Goal: Transaction & Acquisition: Book appointment/travel/reservation

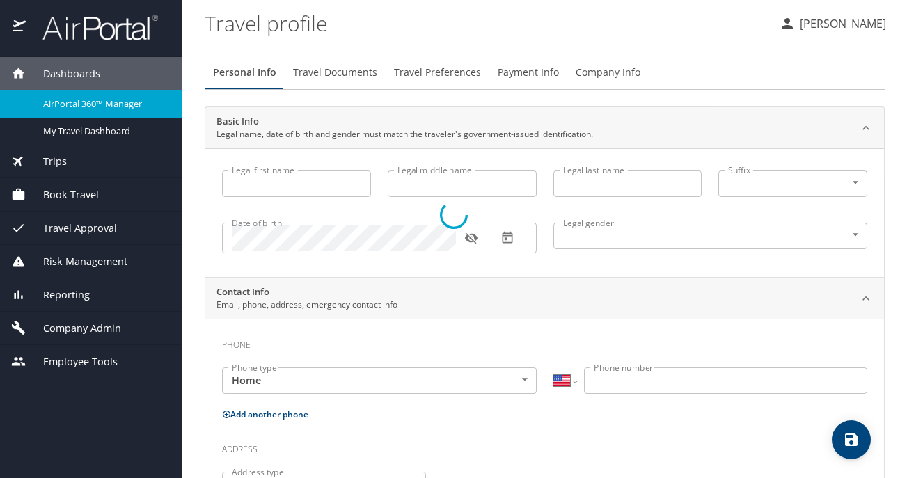
select select "US"
type input "Jennifer"
type input "Patricia Jessie"
type input "Cook"
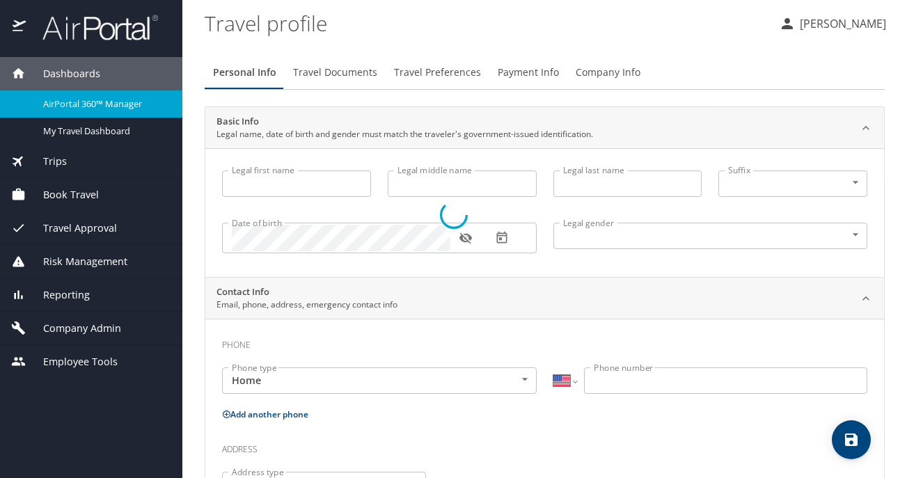
type input "Undisclosed"
type input "Patricia"
type input "Cook"
type input "(425) 890-1927"
type input "patricia.cook@outlook.com"
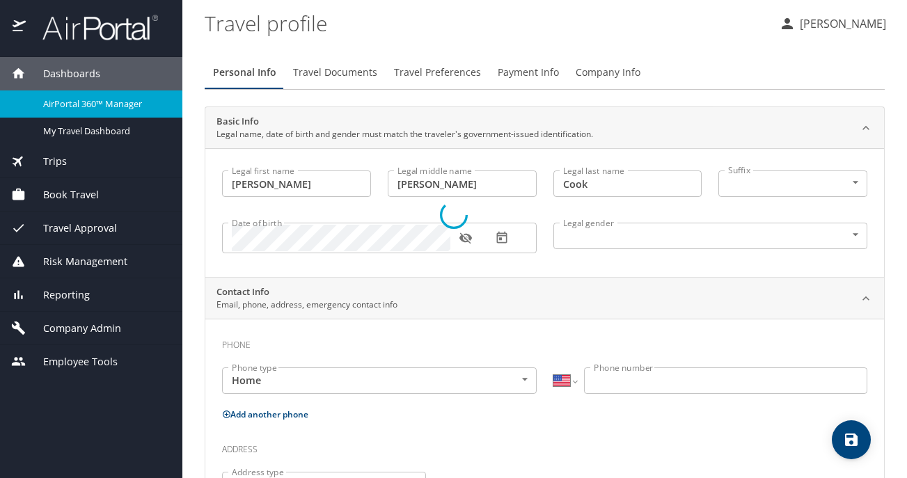
select select "US"
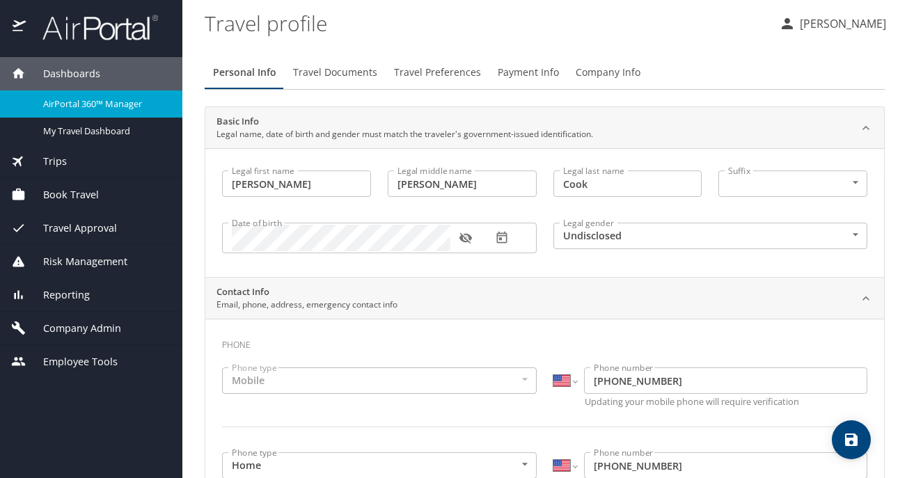
click at [120, 201] on div "Book Travel" at bounding box center [91, 194] width 160 height 15
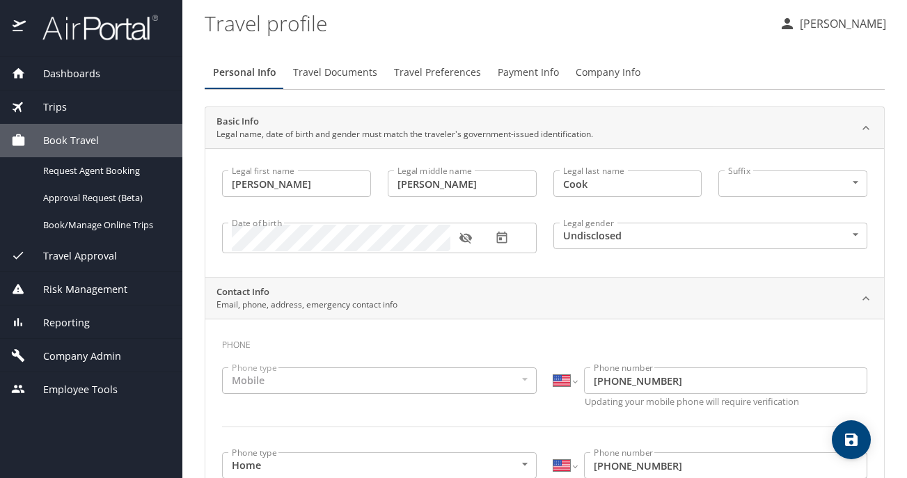
click at [684, 34] on profile "Travel profile" at bounding box center [486, 22] width 563 height 43
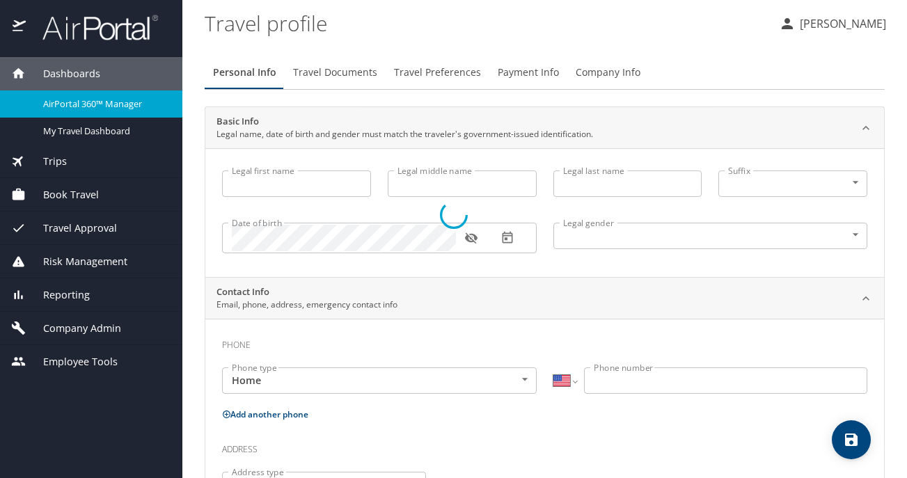
select select "US"
type input "Jennifer"
type input "Patricia Jessie"
type input "Cook"
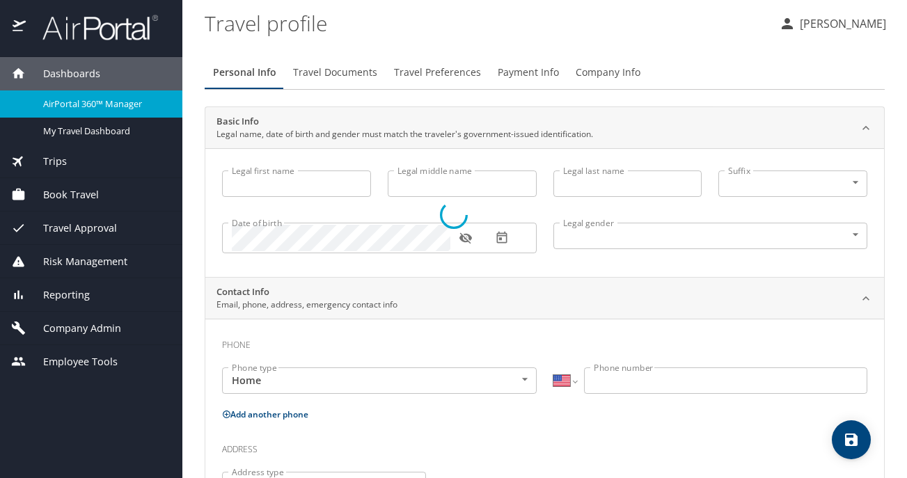
type input "Undisclosed"
type input "Patricia"
type input "Cook"
type input "(425) 890-1927"
type input "patricia.cook@outlook.com"
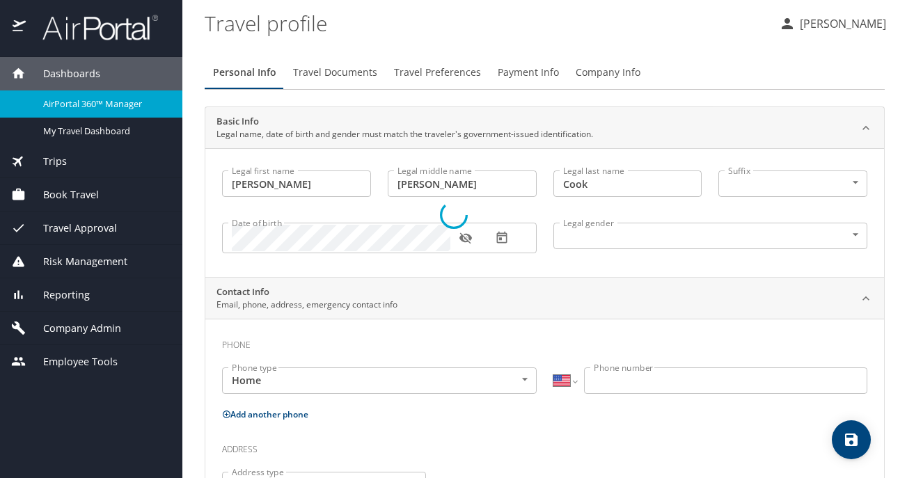
select select "US"
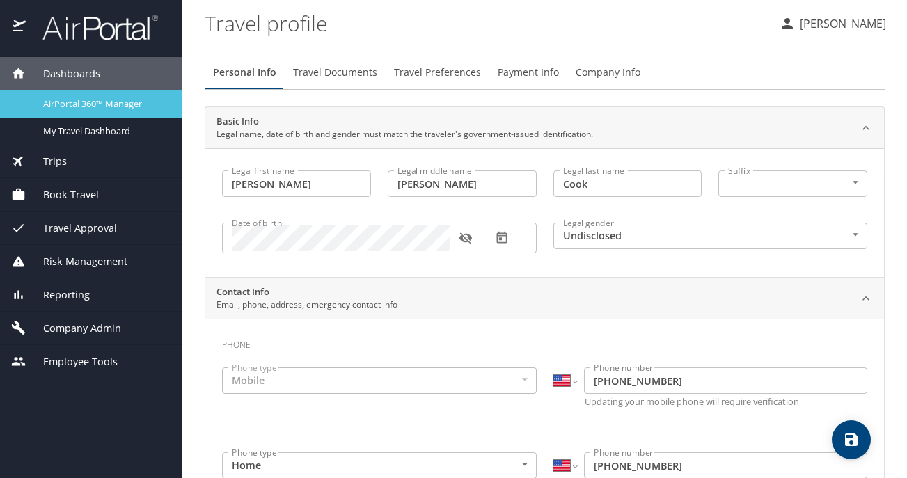
click at [151, 104] on span "AirPortal 360™ Manager" at bounding box center [104, 103] width 123 height 13
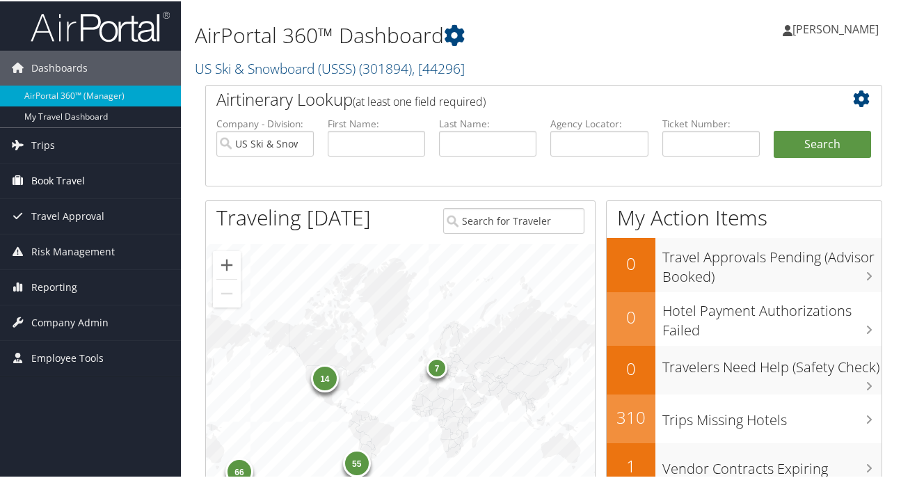
click at [90, 184] on link "Book Travel" at bounding box center [90, 179] width 181 height 35
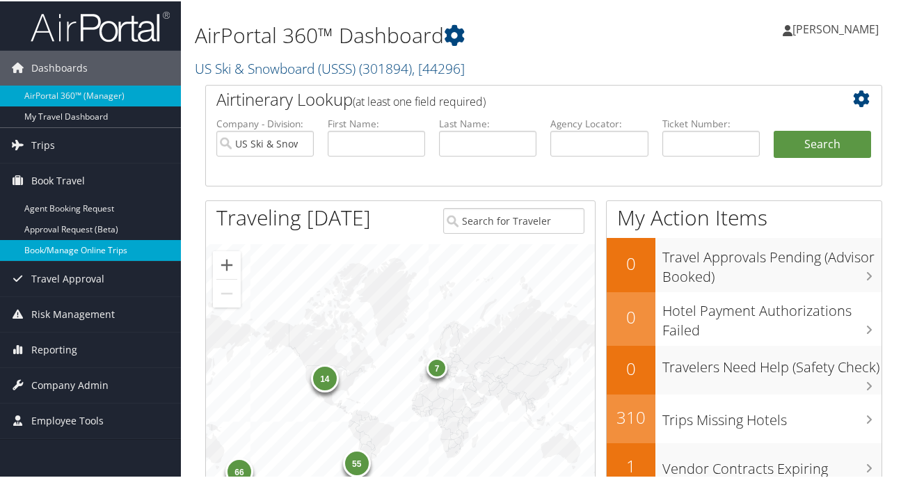
click at [97, 252] on link "Book/Manage Online Trips" at bounding box center [90, 249] width 181 height 21
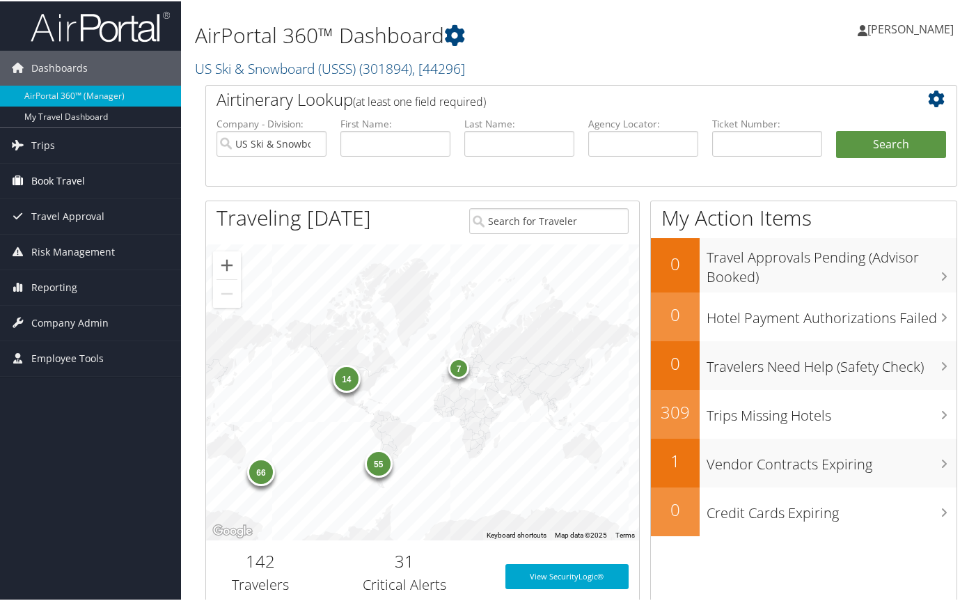
click at [45, 179] on span "Book Travel" at bounding box center [58, 179] width 54 height 35
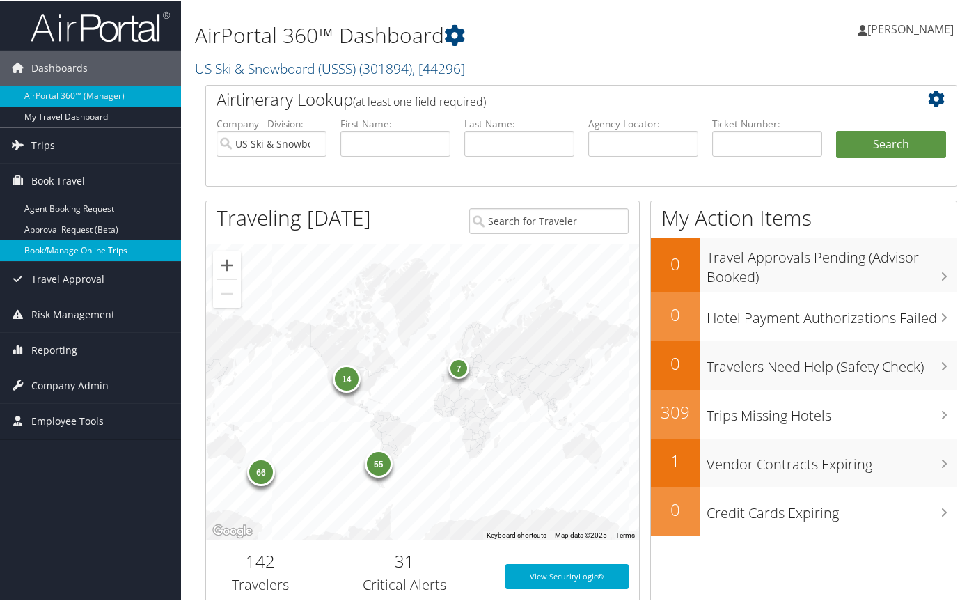
click at [83, 248] on link "Book/Manage Online Trips" at bounding box center [90, 249] width 181 height 21
